Goal: Check status: Check status

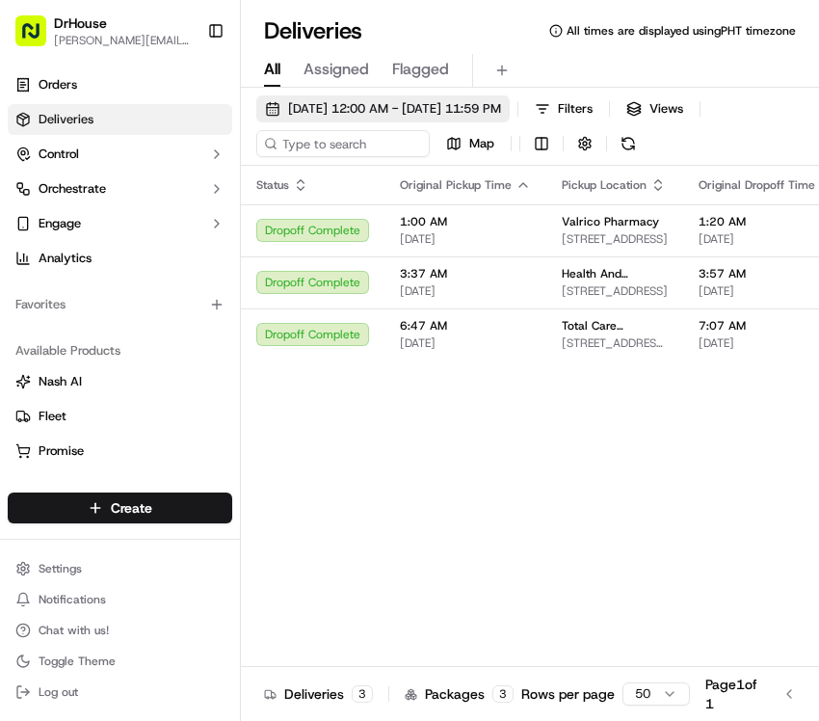
click at [467, 113] on span "[DATE] 12:00 AM - [DATE] 11:59 PM" at bounding box center [394, 108] width 213 height 17
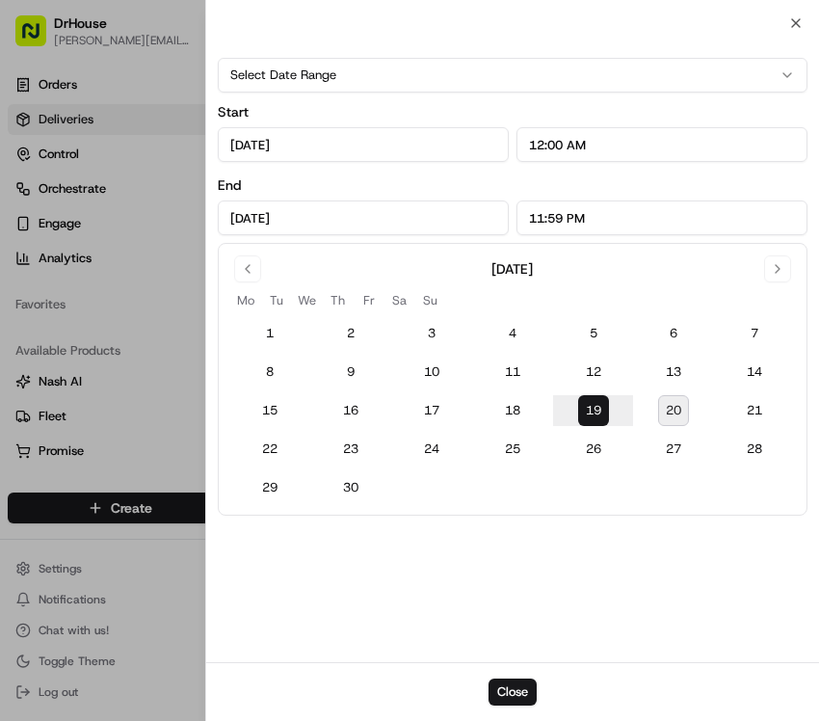
click at [665, 403] on button "20" at bounding box center [673, 410] width 31 height 31
type input "[DATE]"
click at [180, 216] on div at bounding box center [409, 360] width 819 height 721
